Goal: Information Seeking & Learning: Check status

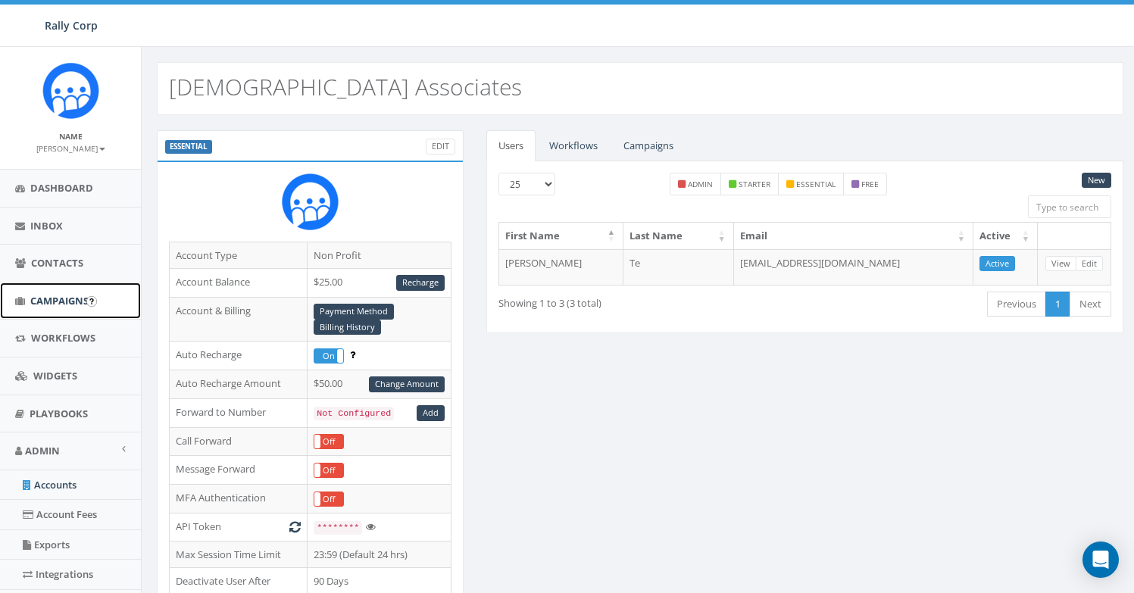
click at [39, 310] on link "Campaigns" at bounding box center [70, 301] width 141 height 37
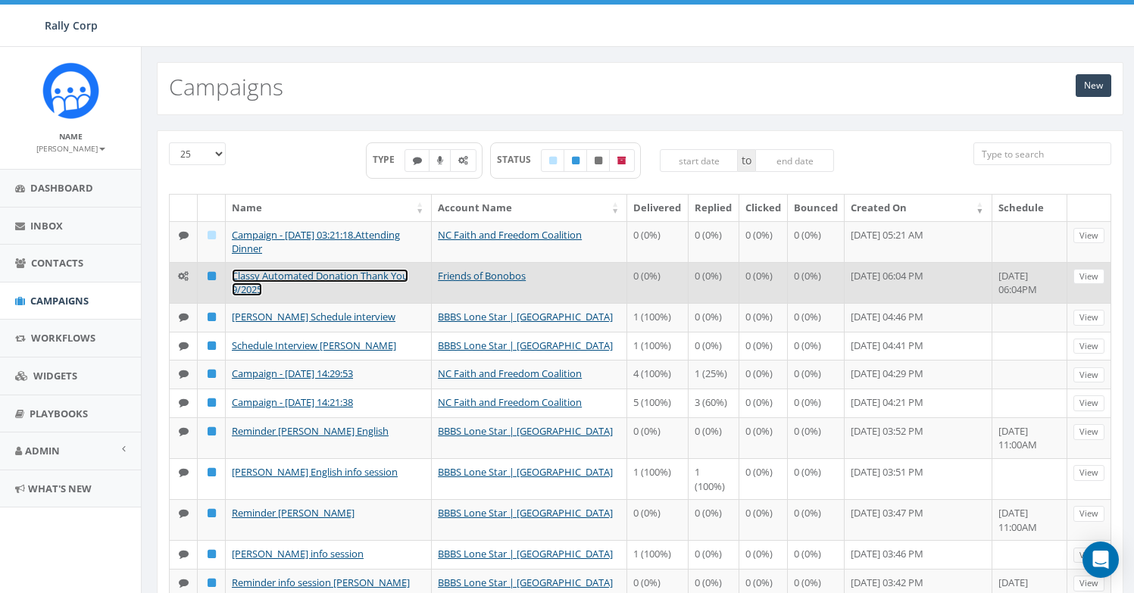
click at [364, 281] on link "Classy Automated Donation Thank You 9/2025" at bounding box center [320, 283] width 176 height 28
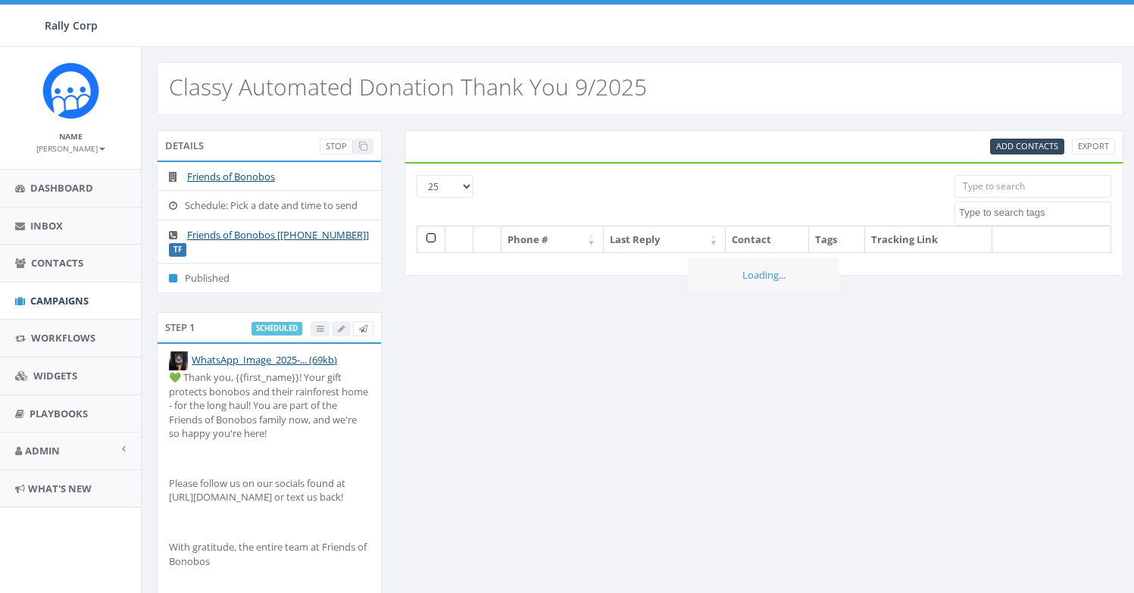
select select
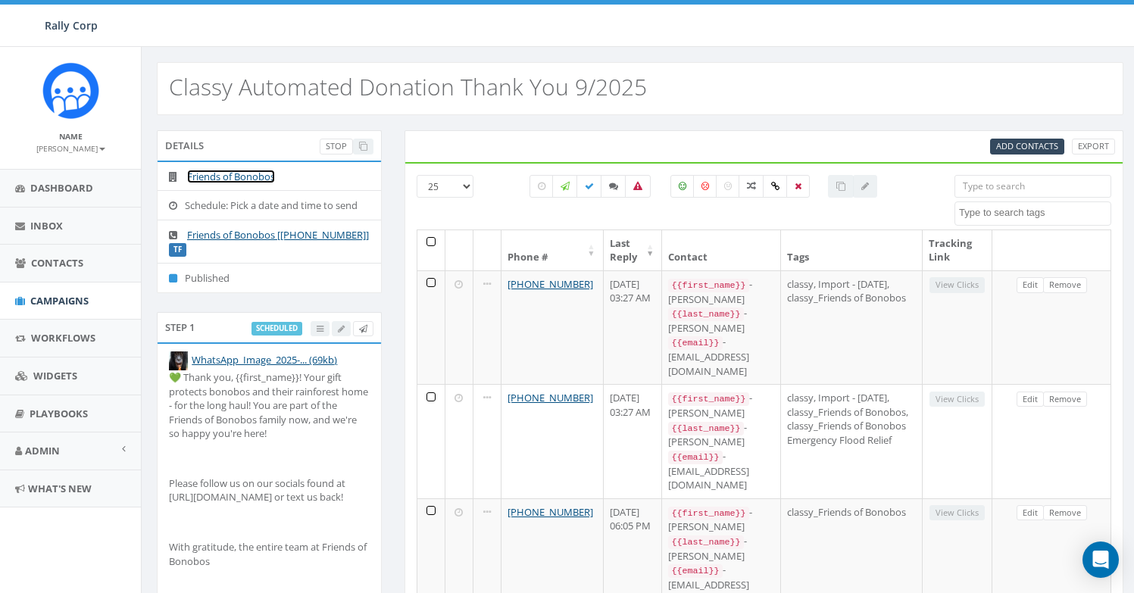
click at [244, 179] on link "Friends of Bonobos" at bounding box center [231, 177] width 88 height 14
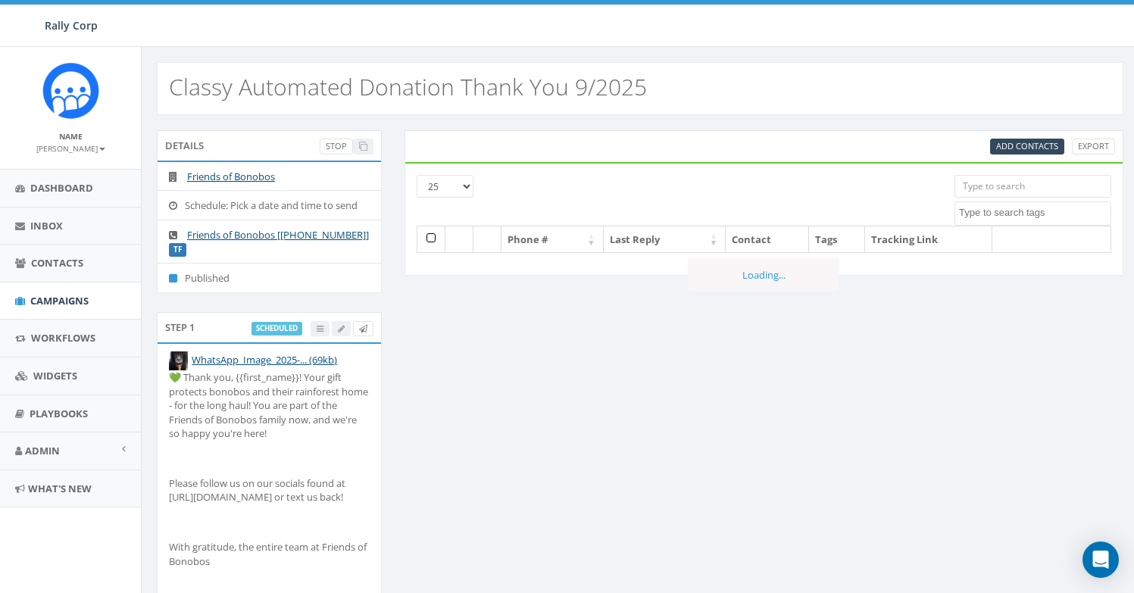
select select
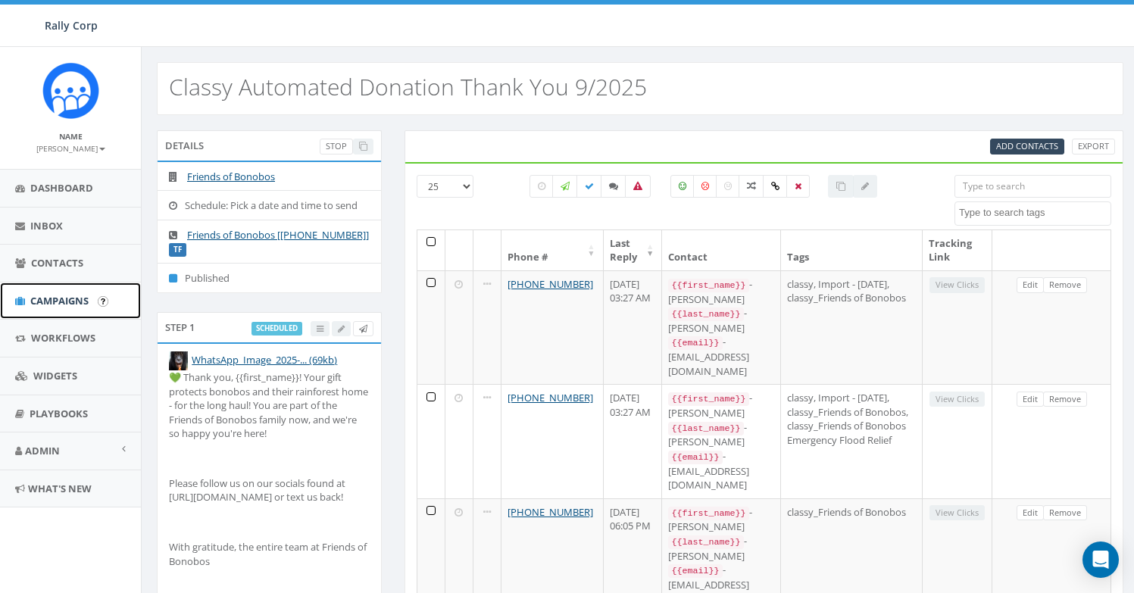
click at [36, 298] on span "Campaigns" at bounding box center [59, 301] width 58 height 14
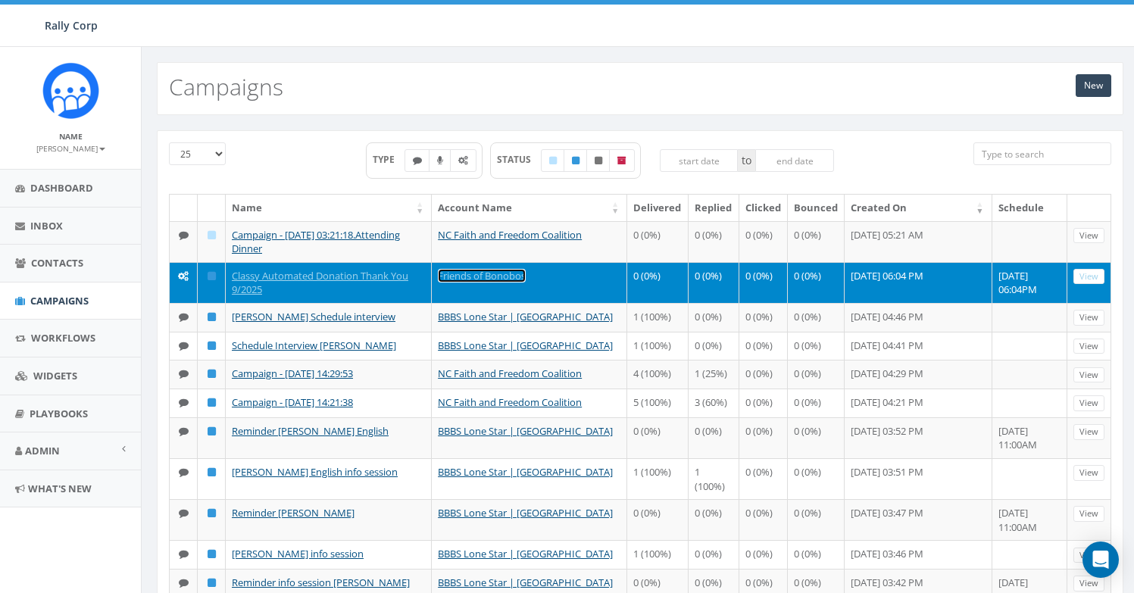
click at [526, 279] on link "Friends of Bonobos" at bounding box center [482, 276] width 88 height 14
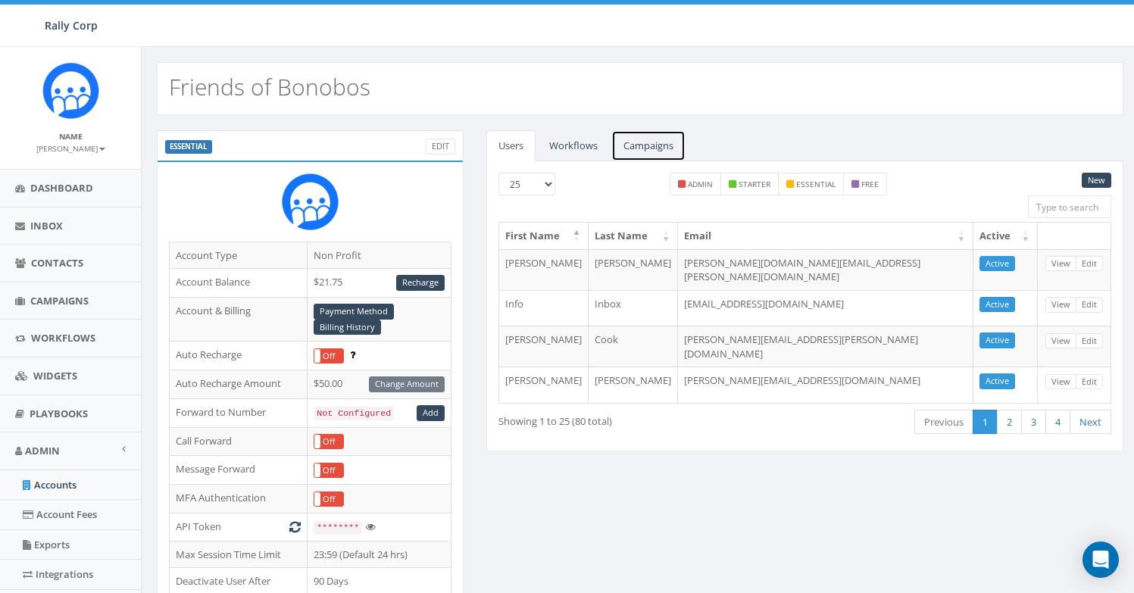
click at [639, 155] on link "Campaigns" at bounding box center [648, 145] width 74 height 31
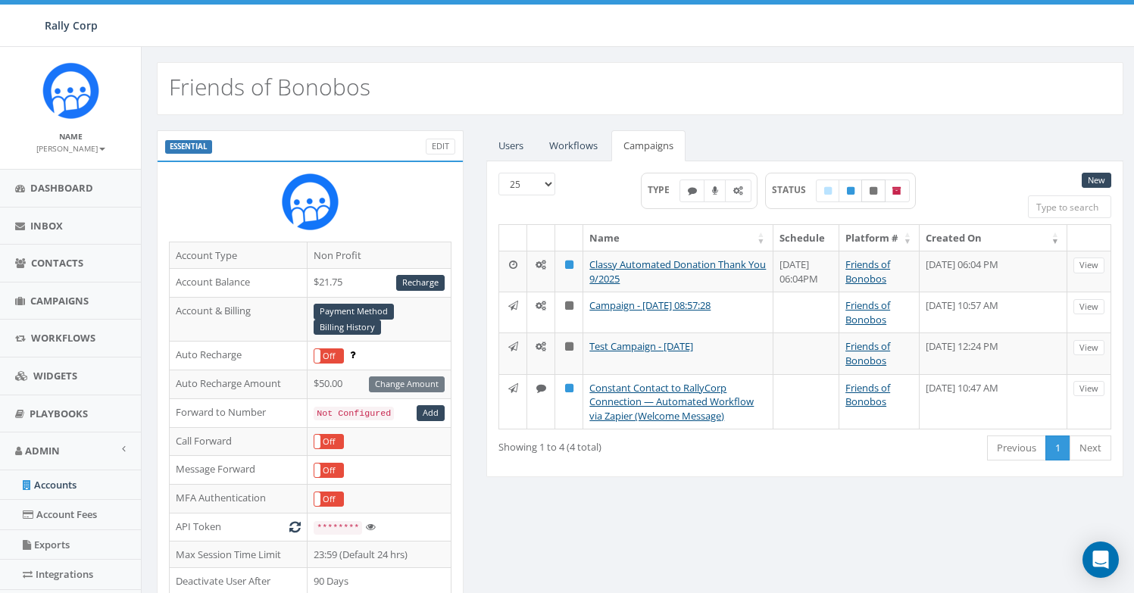
click at [866, 195] on label at bounding box center [873, 191] width 24 height 23
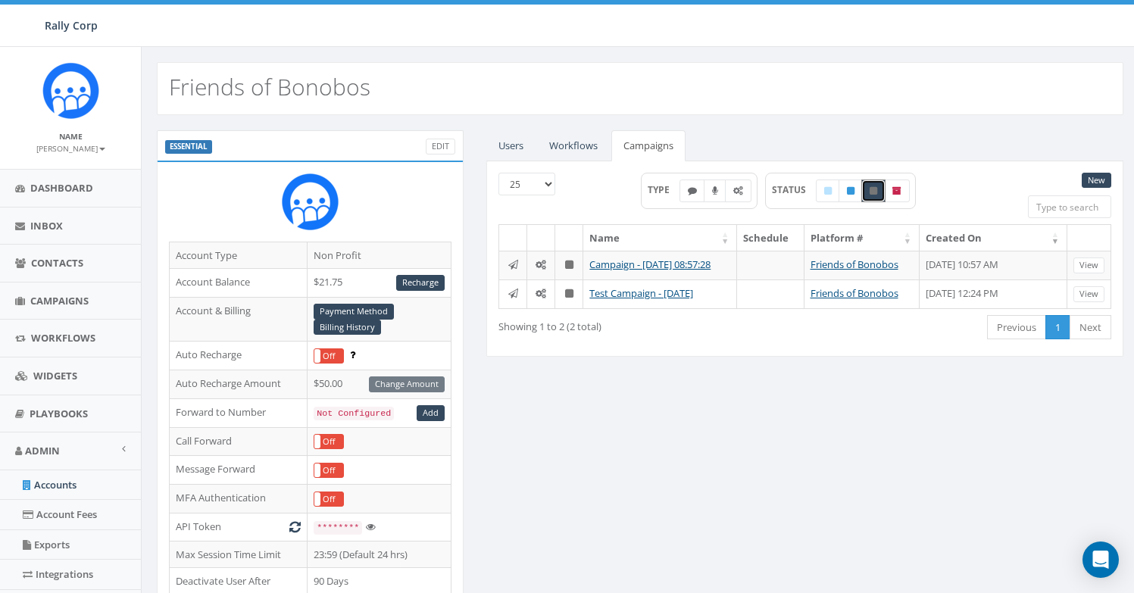
click at [866, 195] on label at bounding box center [873, 191] width 24 height 23
checkbox input "false"
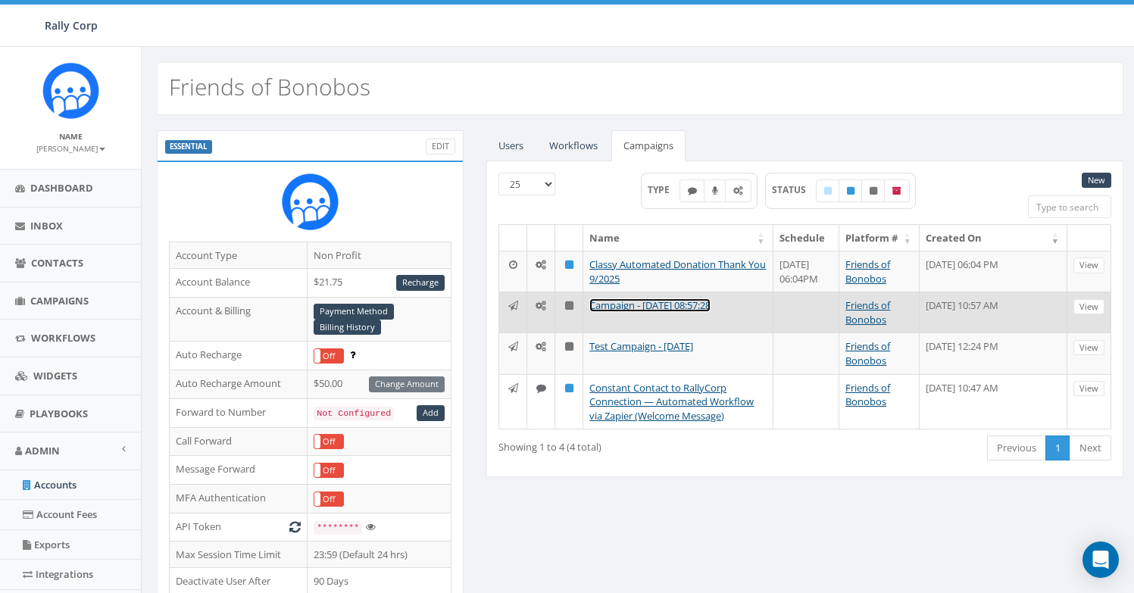
click at [648, 308] on link "Campaign - 09/10/2025, 08:57:28" at bounding box center [649, 305] width 121 height 14
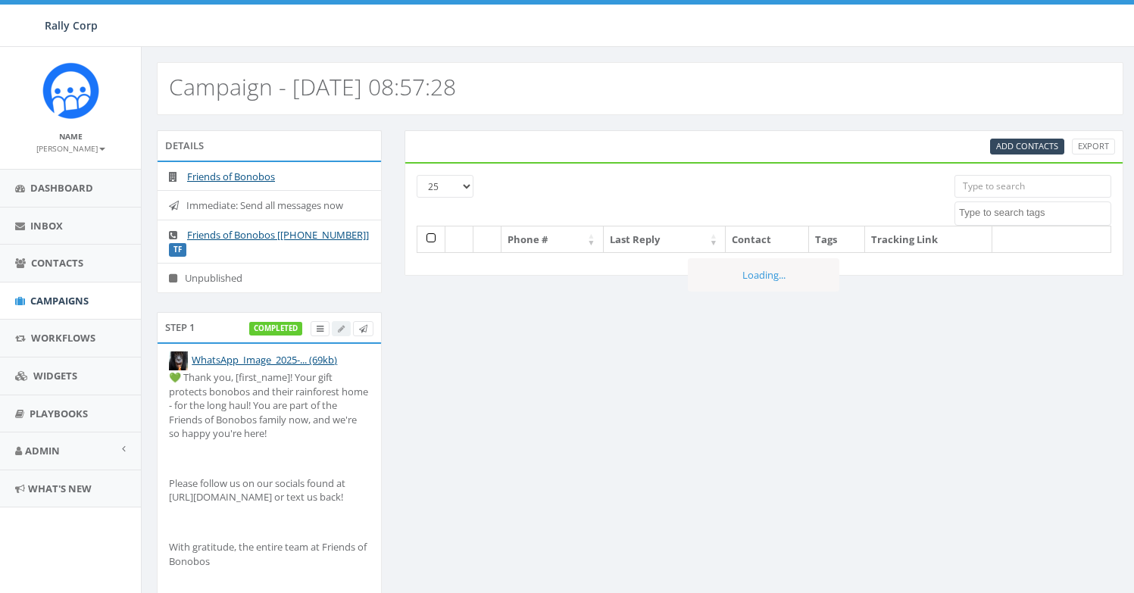
select select
